Goal: Task Accomplishment & Management: Manage account settings

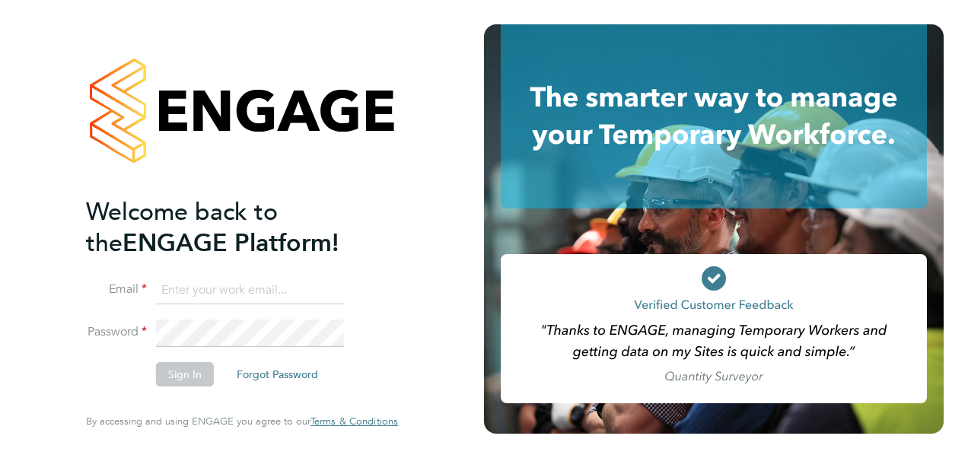
click at [226, 293] on input at bounding box center [250, 290] width 188 height 27
type input "[PERSON_NAME][EMAIL_ADDRESS][PERSON_NAME][PERSON_NAME][DOMAIN_NAME]"
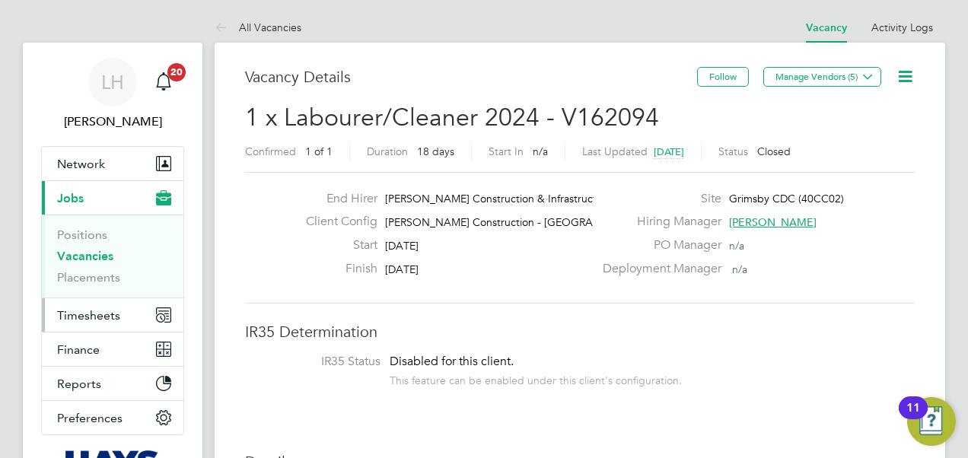
click at [116, 317] on span "Timesheets" at bounding box center [88, 315] width 63 height 14
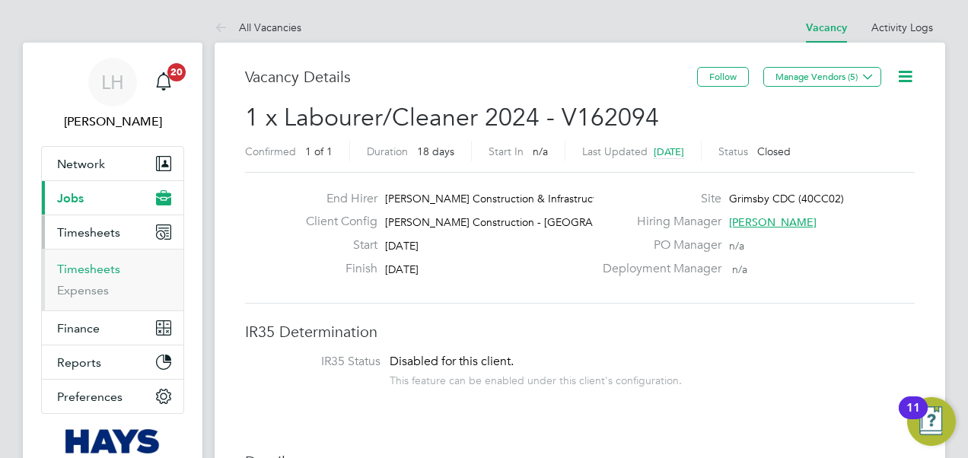
click at [98, 265] on link "Timesheets" at bounding box center [88, 269] width 63 height 14
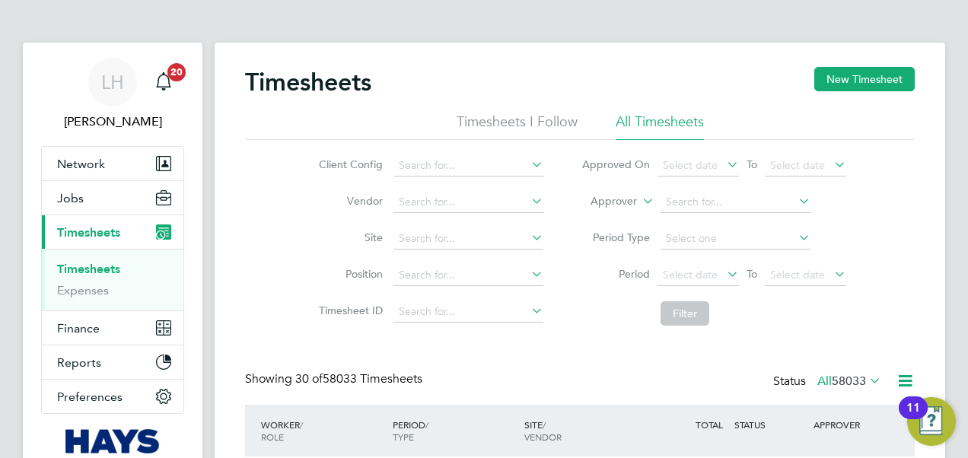
scroll to position [51, 132]
click at [635, 199] on label "Approver" at bounding box center [603, 201] width 69 height 15
click at [594, 224] on li "Worker" at bounding box center [600, 219] width 75 height 20
click at [696, 199] on input at bounding box center [736, 202] width 150 height 21
click at [684, 205] on input at bounding box center [736, 202] width 150 height 21
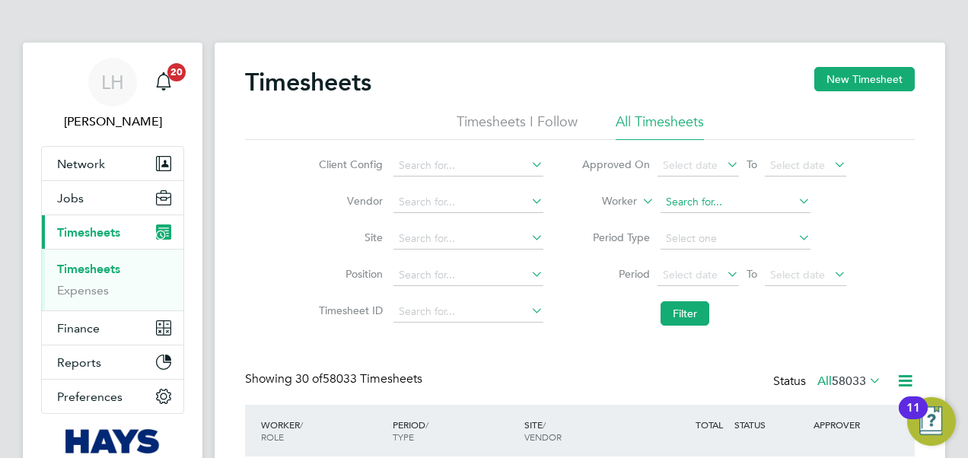
paste input "Adam Harding"
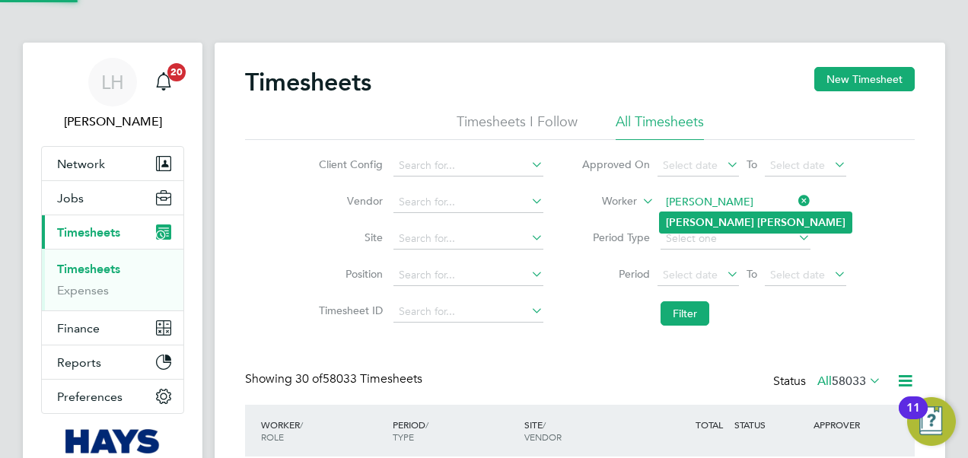
type input "Adam Harding"
click at [758, 219] on b "Harding" at bounding box center [802, 222] width 88 height 13
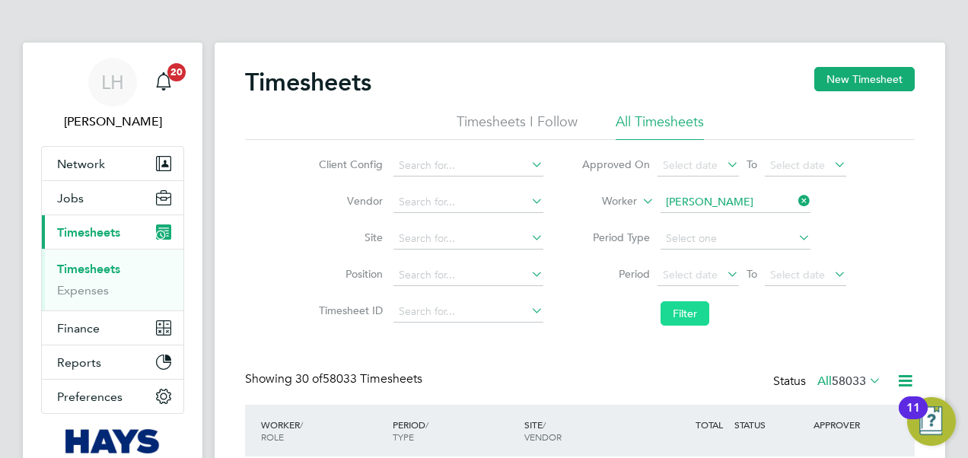
click at [683, 315] on button "Filter" at bounding box center [685, 314] width 49 height 24
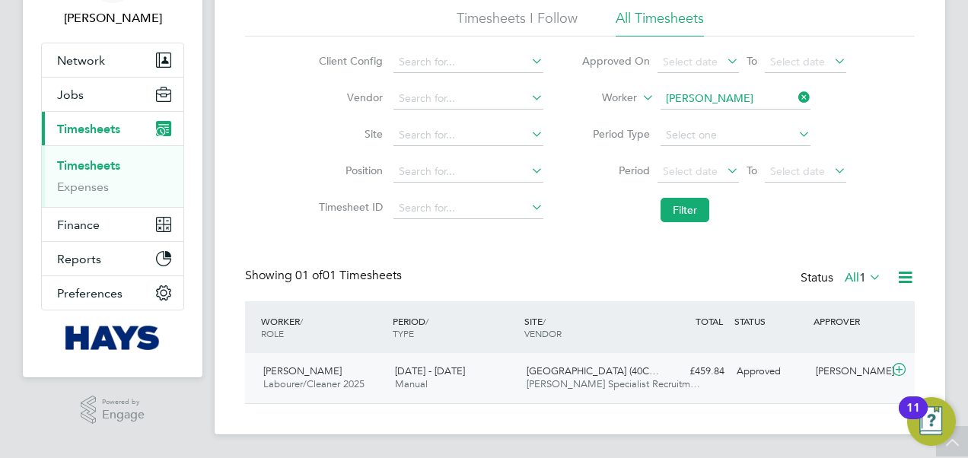
click at [649, 372] on div "Harrogate Hospital (40C… Hays Specialist Recruitm…" at bounding box center [587, 378] width 132 height 38
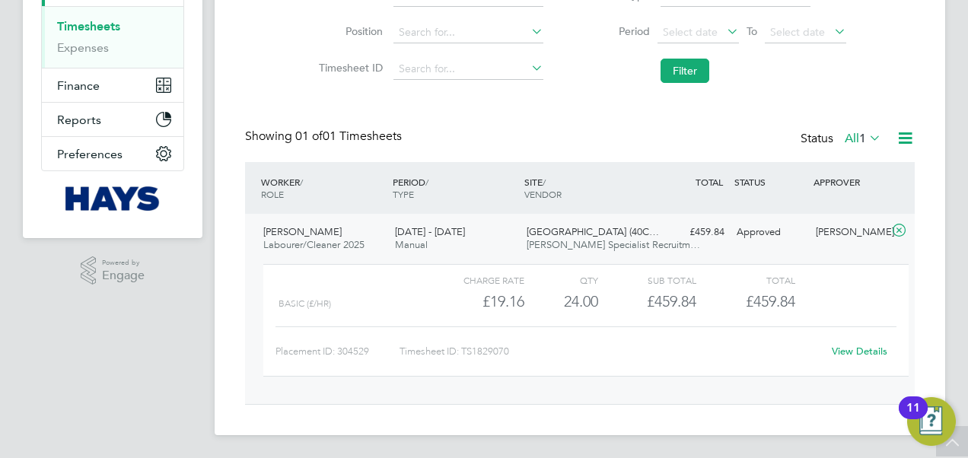
click at [836, 347] on link "View Details" at bounding box center [860, 351] width 56 height 13
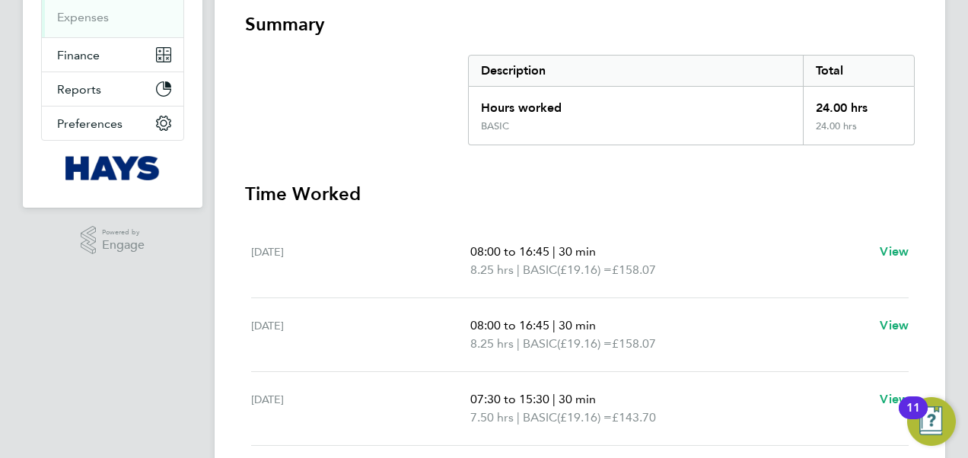
scroll to position [164, 0]
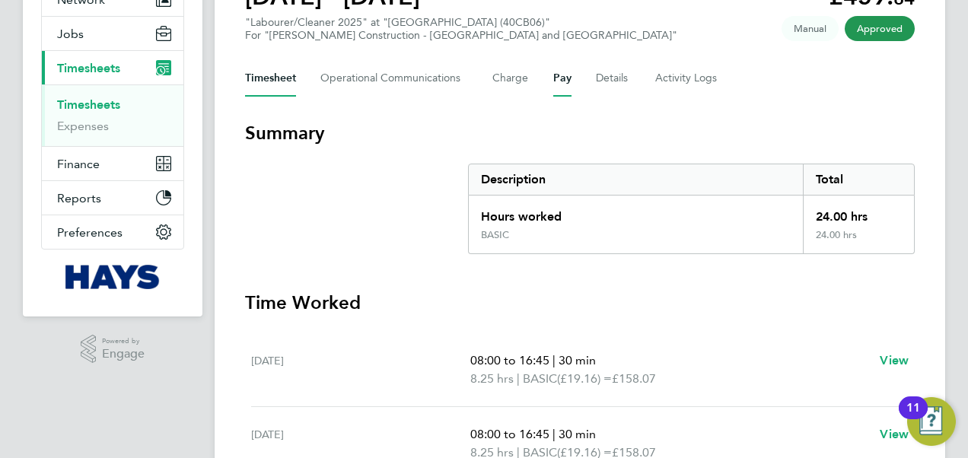
click at [558, 79] on button "Pay" at bounding box center [563, 78] width 18 height 37
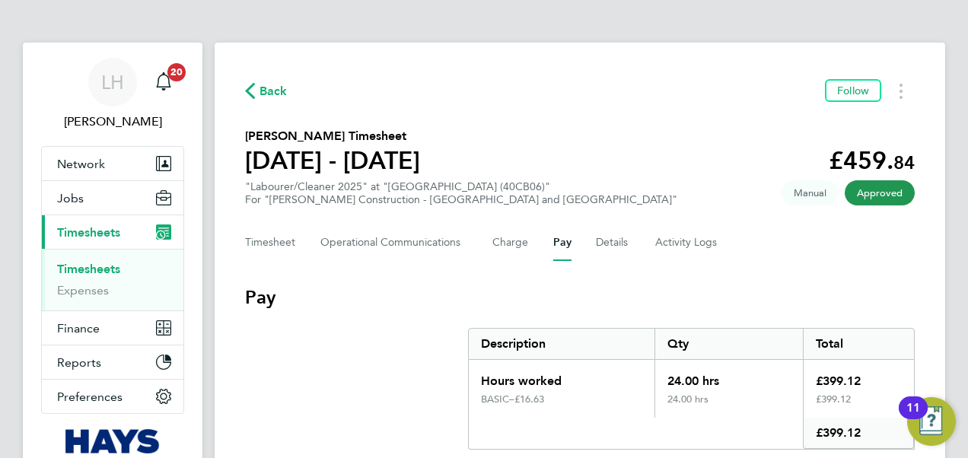
click at [280, 91] on span "Back" at bounding box center [274, 91] width 28 height 18
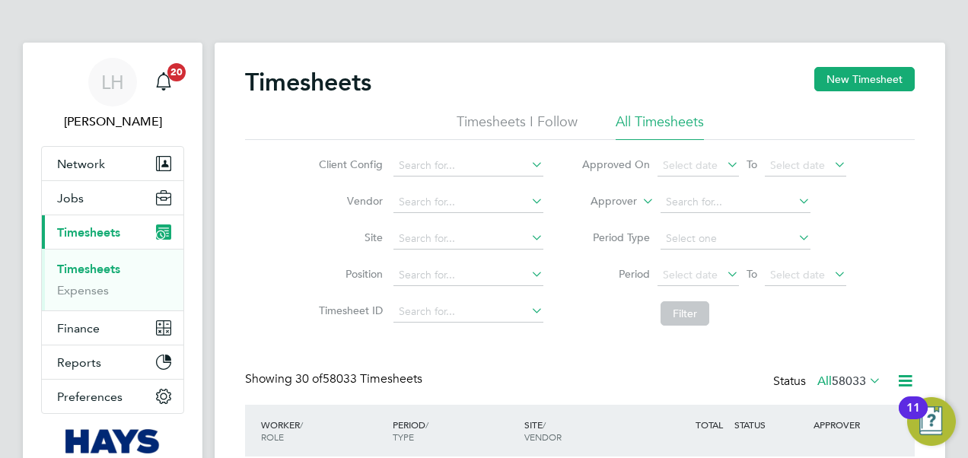
click at [640, 203] on icon at bounding box center [640, 197] width 0 height 14
click at [606, 213] on li "Worker" at bounding box center [600, 219] width 75 height 20
click at [700, 203] on input at bounding box center [736, 202] width 150 height 21
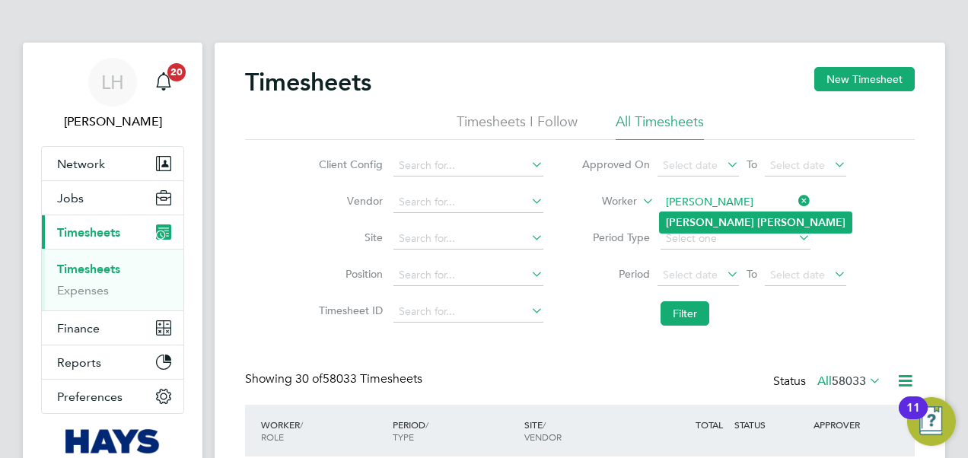
type input "[PERSON_NAME]"
click at [758, 222] on b "[PERSON_NAME]" at bounding box center [802, 222] width 88 height 13
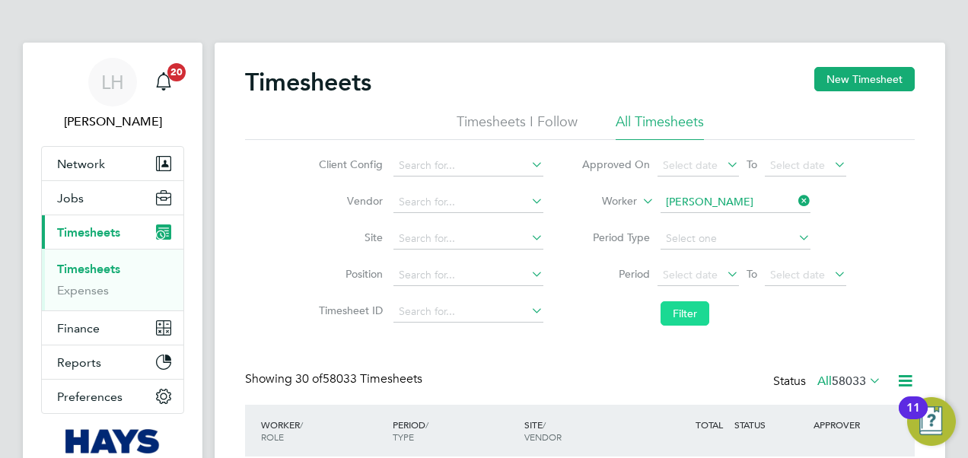
click at [700, 308] on button "Filter" at bounding box center [685, 314] width 49 height 24
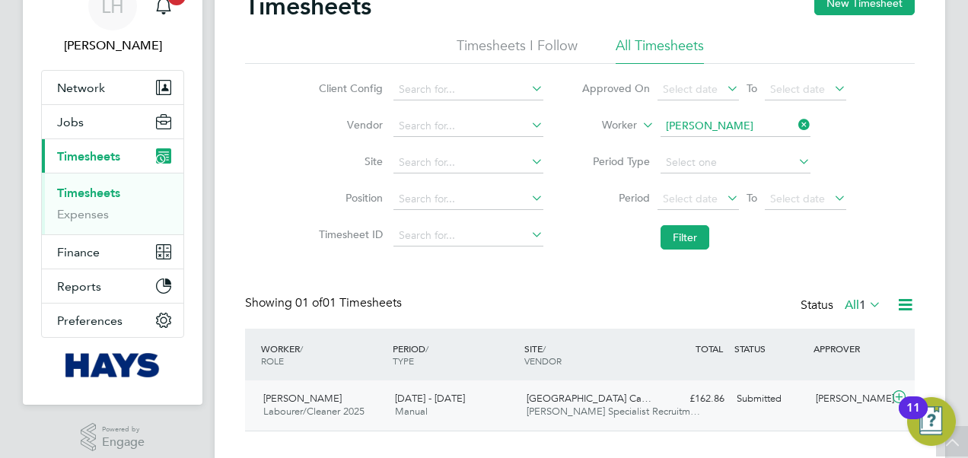
click at [684, 405] on div "£162.86 Submitted" at bounding box center [691, 399] width 79 height 25
